Goal: Information Seeking & Learning: Understand process/instructions

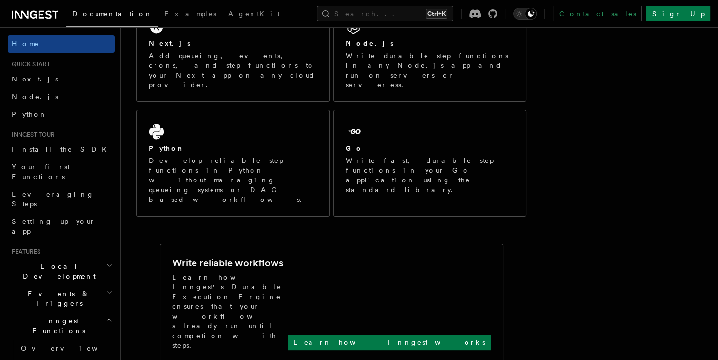
scroll to position [201, 0]
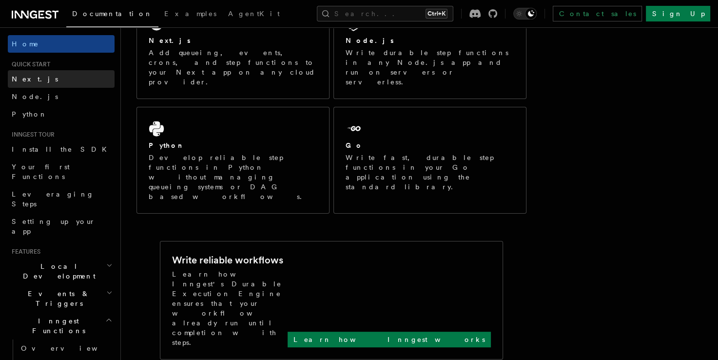
click at [25, 76] on span "Next.js" at bounding box center [35, 79] width 46 height 8
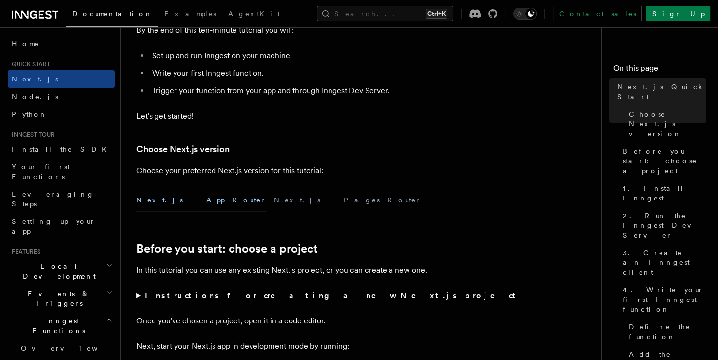
scroll to position [131, 0]
click at [182, 197] on button "Next.js - App Router" at bounding box center [201, 200] width 130 height 22
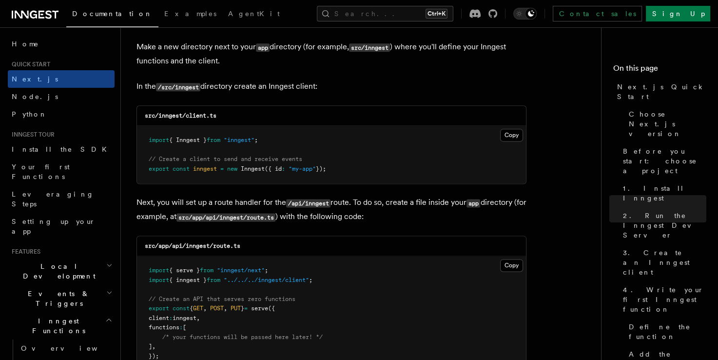
scroll to position [1212, 0]
click at [510, 135] on button "Copy Copied" at bounding box center [511, 134] width 23 height 13
click at [516, 264] on button "Copy Copied" at bounding box center [511, 264] width 23 height 13
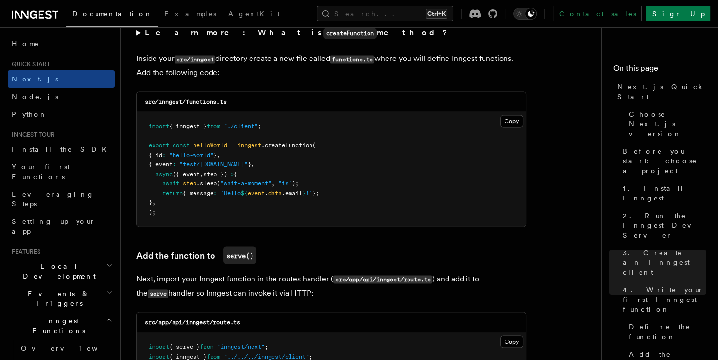
scroll to position [1717, 0]
click at [508, 123] on button "Copy Copied" at bounding box center [511, 121] width 23 height 13
